Goal: Information Seeking & Learning: Learn about a topic

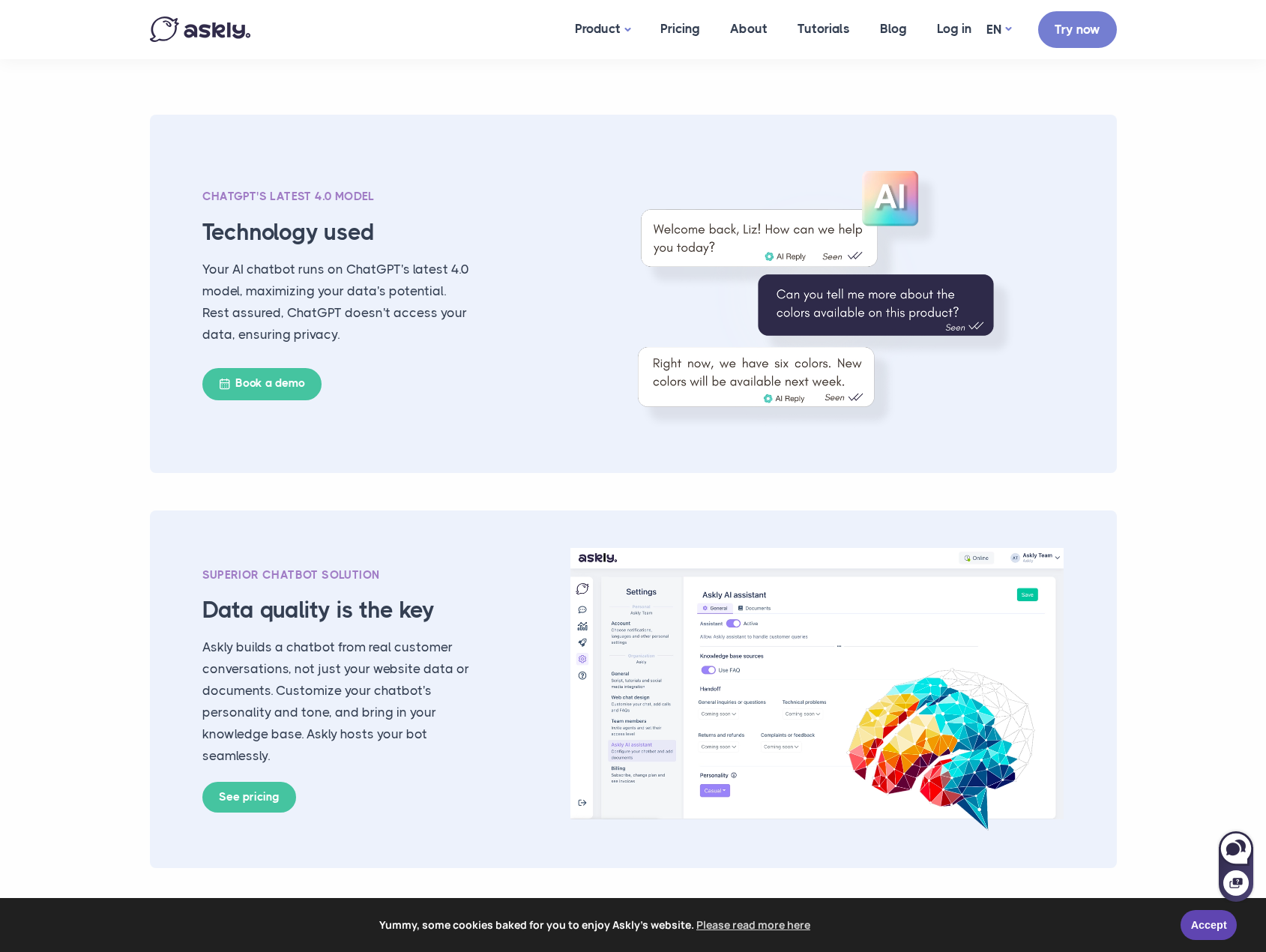
scroll to position [1875, 0]
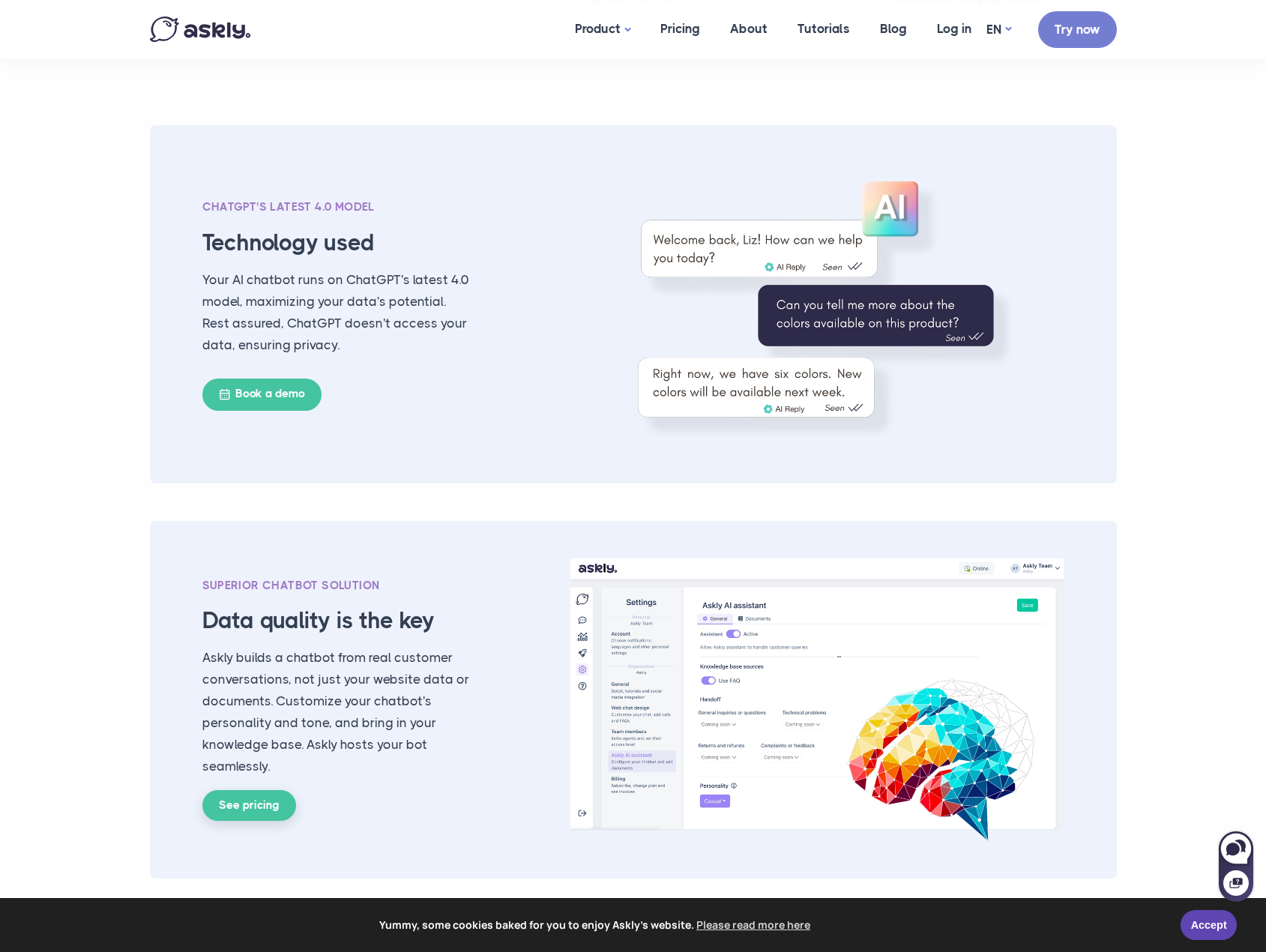
click at [264, 812] on link "See pricing" at bounding box center [248, 806] width 94 height 32
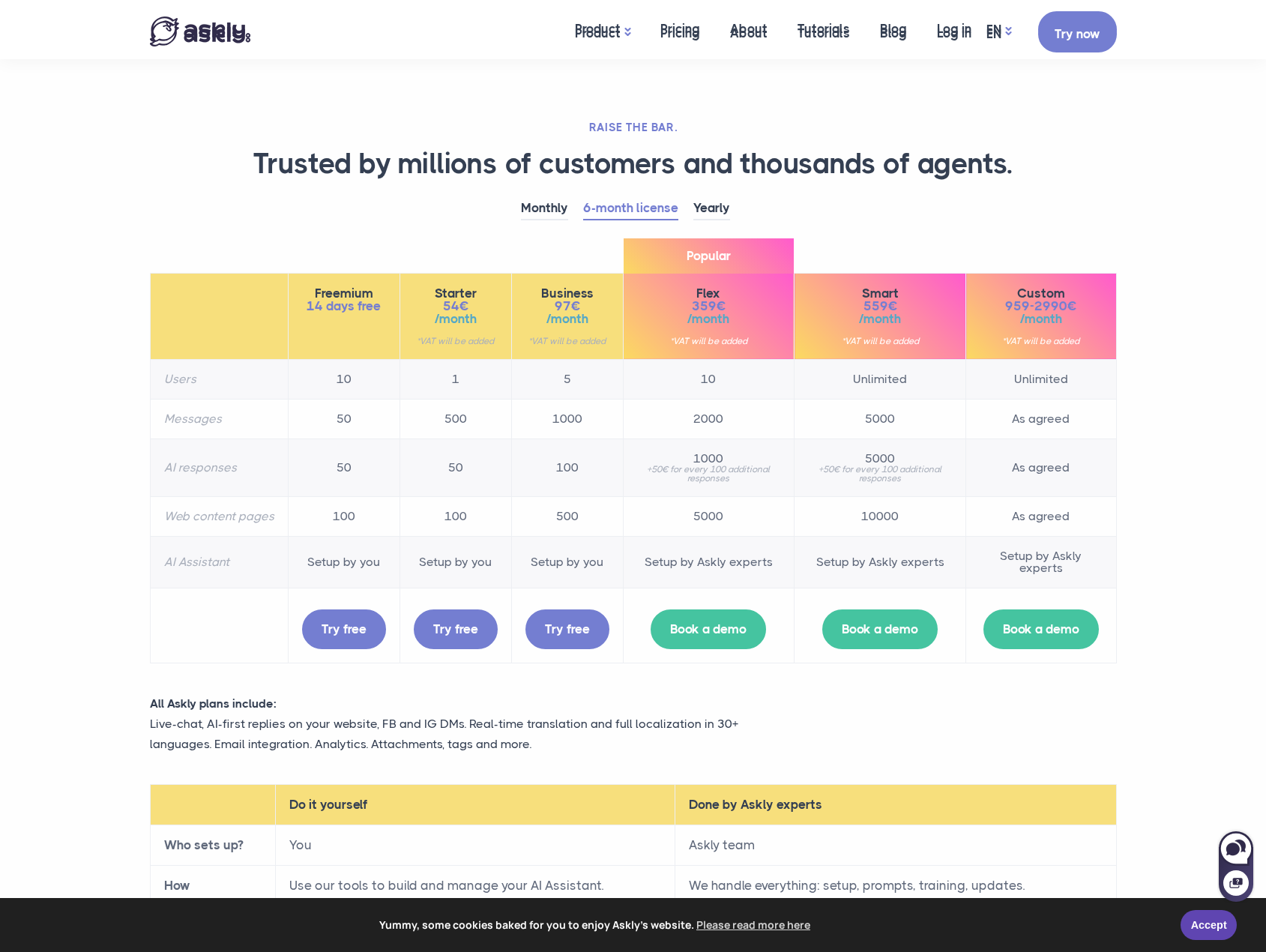
drag, startPoint x: 829, startPoint y: 772, endPoint x: 796, endPoint y: 348, distance: 425.3
click at [828, 33] on link "Tutorials" at bounding box center [824, 33] width 82 height 57
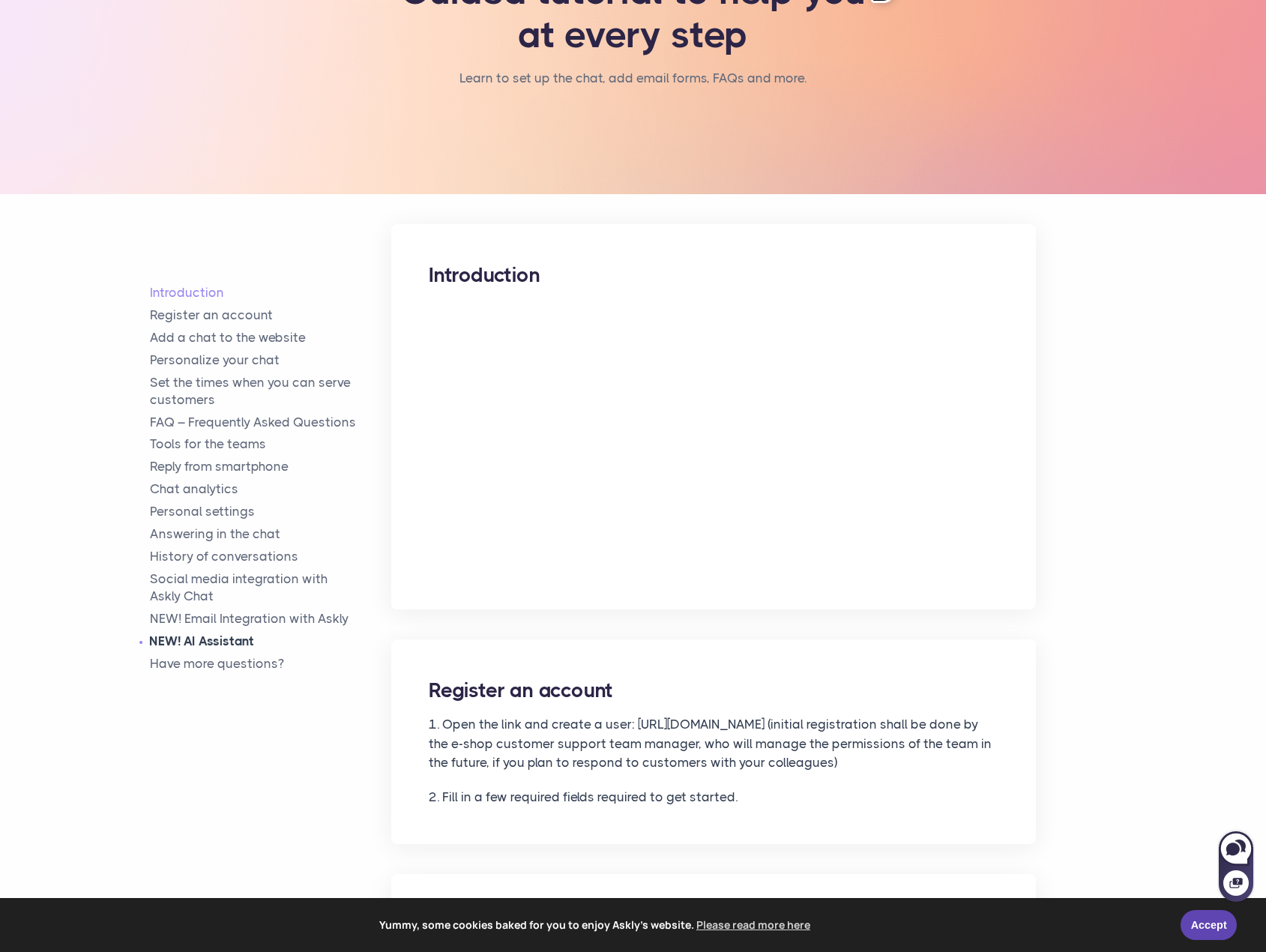
click at [233, 641] on link "NEW! AI Assistant" at bounding box center [271, 641] width 242 height 18
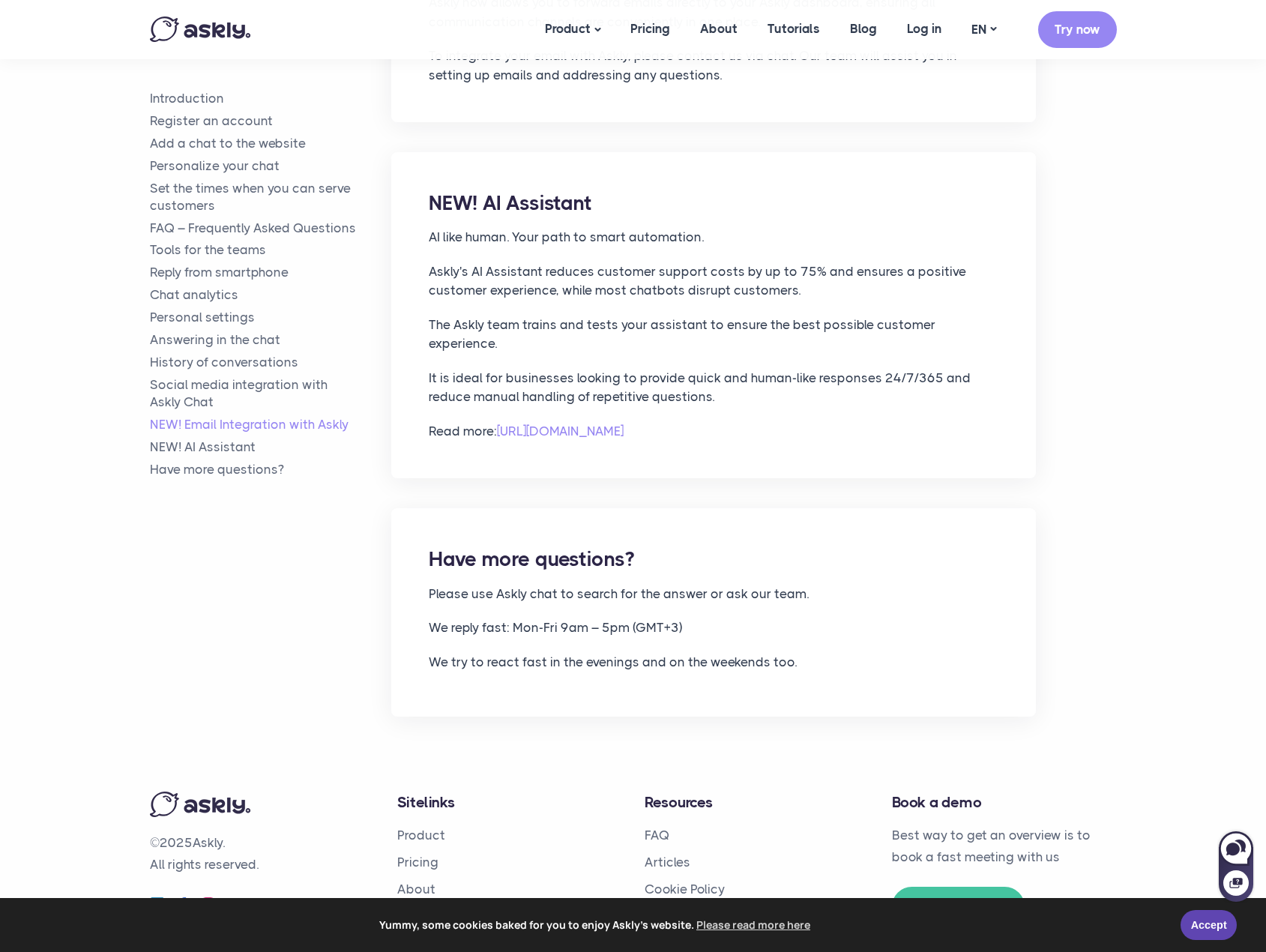
scroll to position [7237, 0]
